Goal: Information Seeking & Learning: Learn about a topic

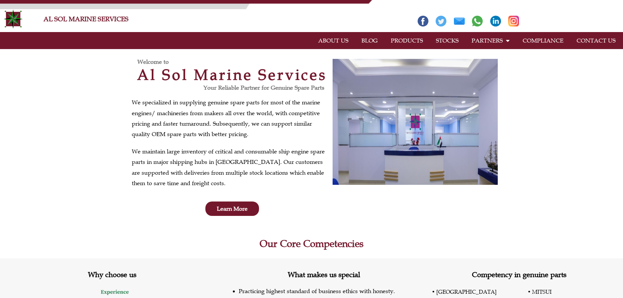
click at [408, 40] on link "PRODUCTS" at bounding box center [406, 40] width 45 height 15
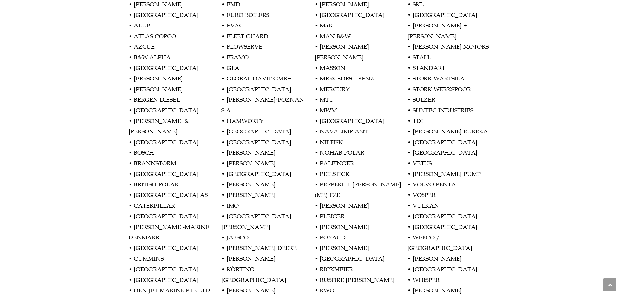
scroll to position [654, 0]
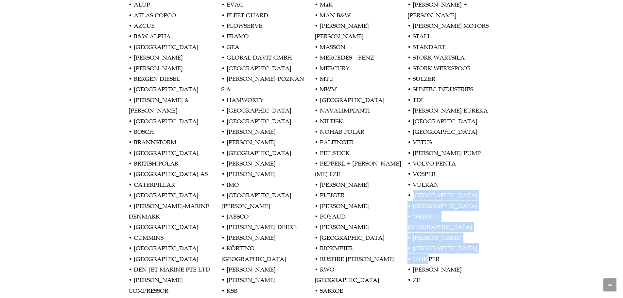
drag, startPoint x: 413, startPoint y: 182, endPoint x: 428, endPoint y: 233, distance: 52.9
click at [429, 237] on p "• ABB/BBC • [GEOGRAPHIC_DATA] • ALFA LAVAL • [PERSON_NAME] • [PERSON_NAME] • [G…" at bounding box center [312, 116] width 366 height 360
drag, startPoint x: 459, startPoint y: 220, endPoint x: 455, endPoint y: 220, distance: 4.3
click at [459, 220] on p "• ABB/BBC • [GEOGRAPHIC_DATA] • ALFA LAVAL • [PERSON_NAME] • [PERSON_NAME] • [G…" at bounding box center [312, 116] width 366 height 360
click at [423, 215] on p "• ABB/BBC • [GEOGRAPHIC_DATA] • ALFA LAVAL • [PERSON_NAME] • [PERSON_NAME] • [G…" at bounding box center [312, 116] width 366 height 360
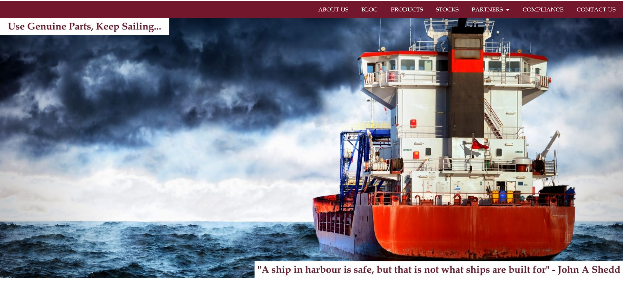
scroll to position [0, 0]
